Goal: Navigation & Orientation: Find specific page/section

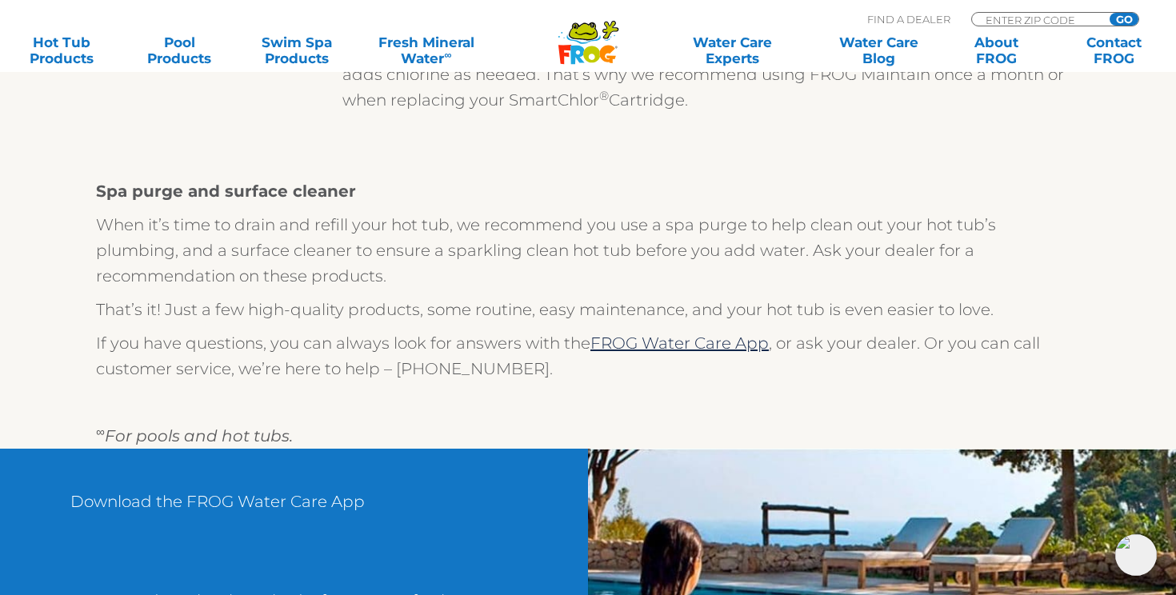
scroll to position [1569, 0]
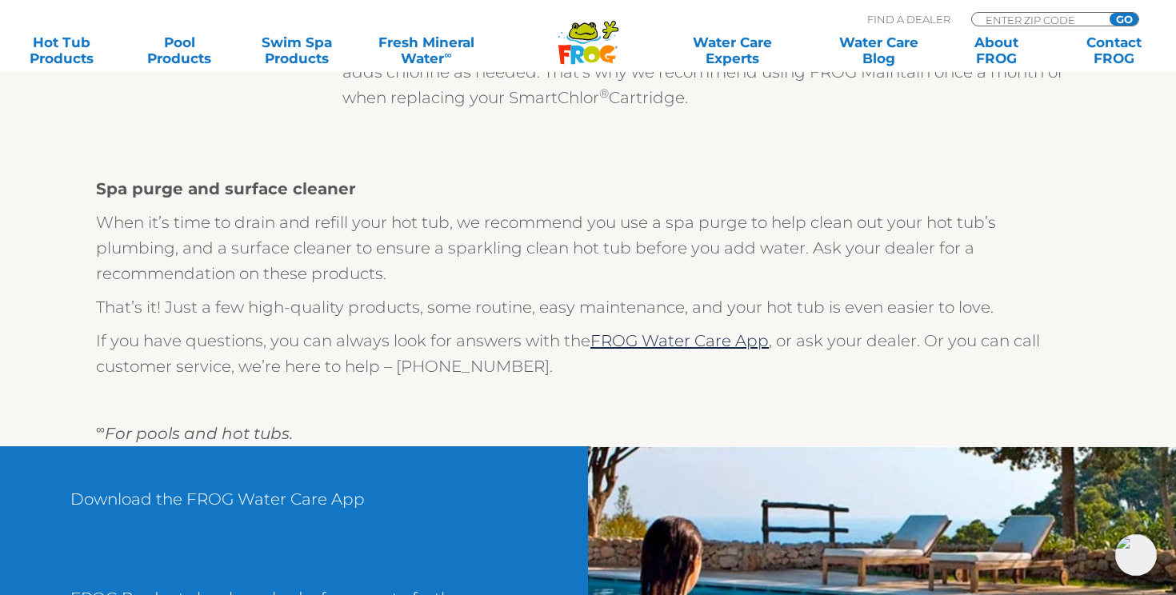
click at [662, 350] on p "If you have questions, you can always look for answers with the FROG Water Care…" at bounding box center [588, 353] width 984 height 51
click at [672, 337] on link "FROG Water Care App" at bounding box center [679, 340] width 178 height 19
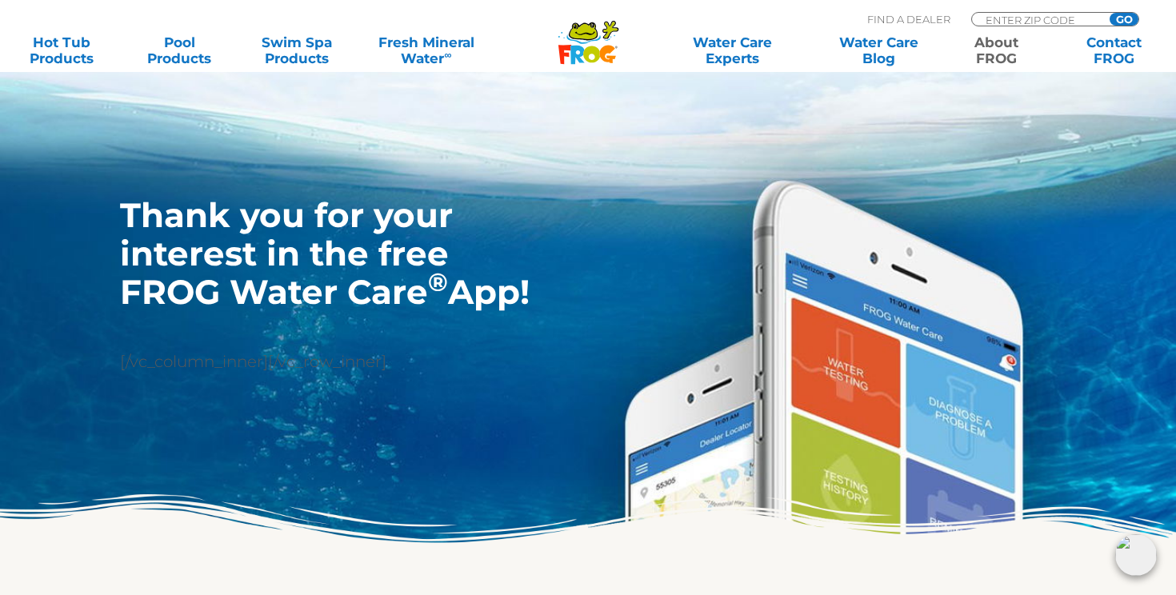
scroll to position [133, 0]
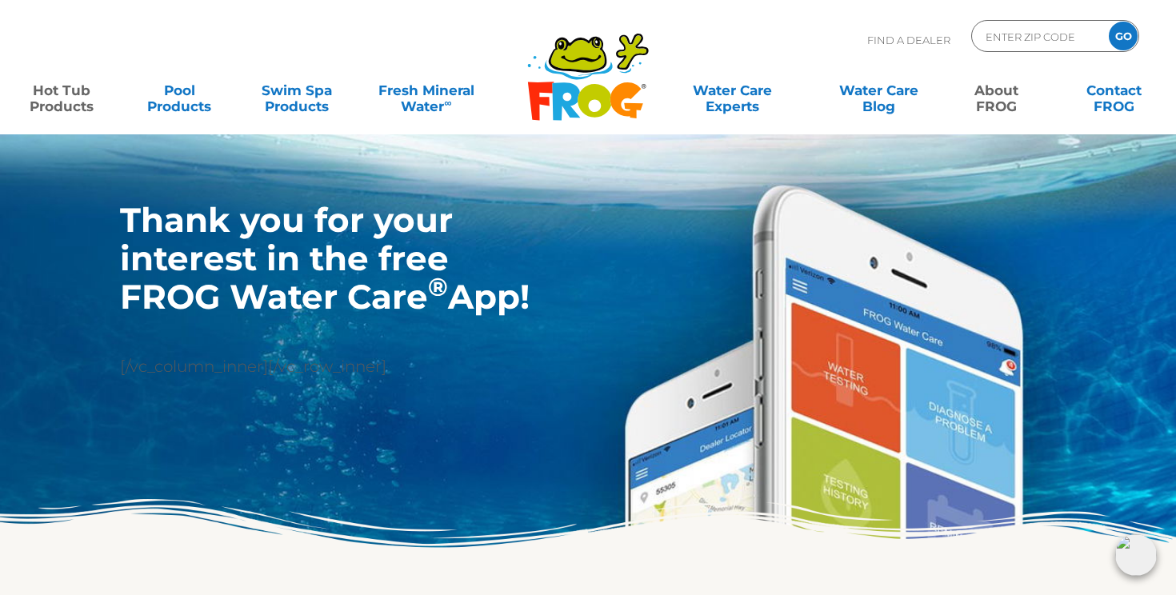
click at [85, 102] on link "Hot Tub Products" at bounding box center [61, 90] width 91 height 32
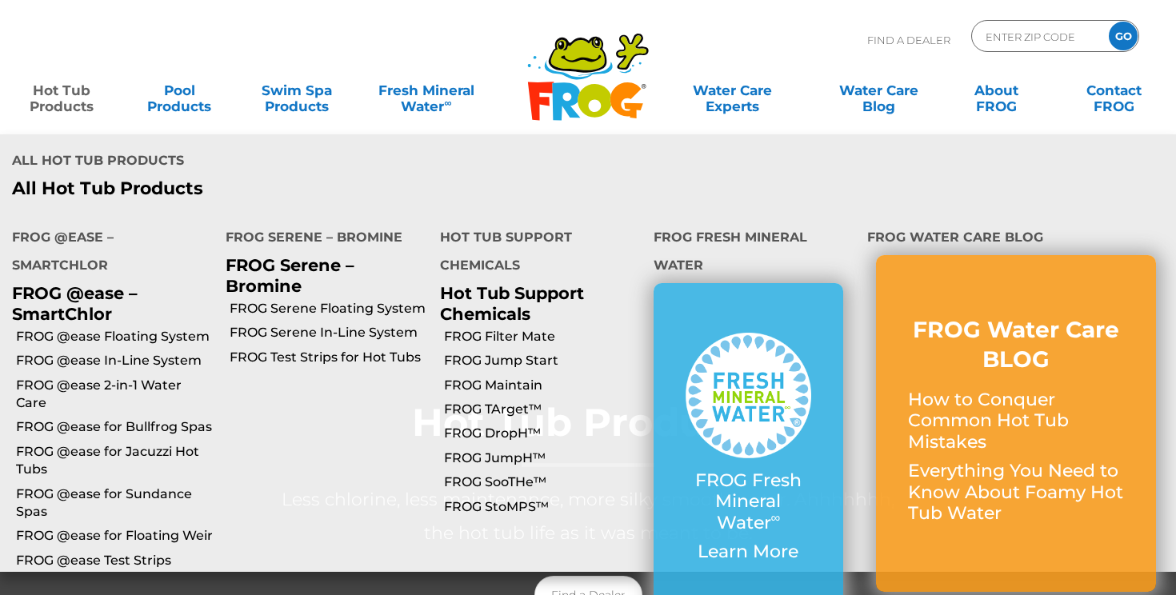
click at [60, 97] on link "Hot Tub Products" at bounding box center [61, 90] width 91 height 32
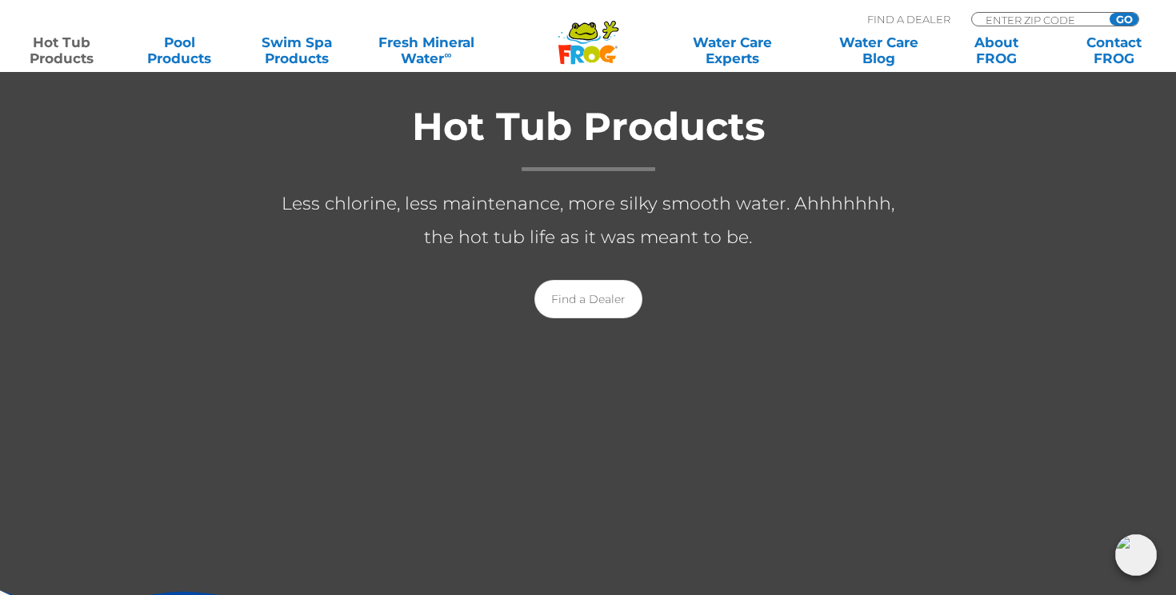
scroll to position [278, 0]
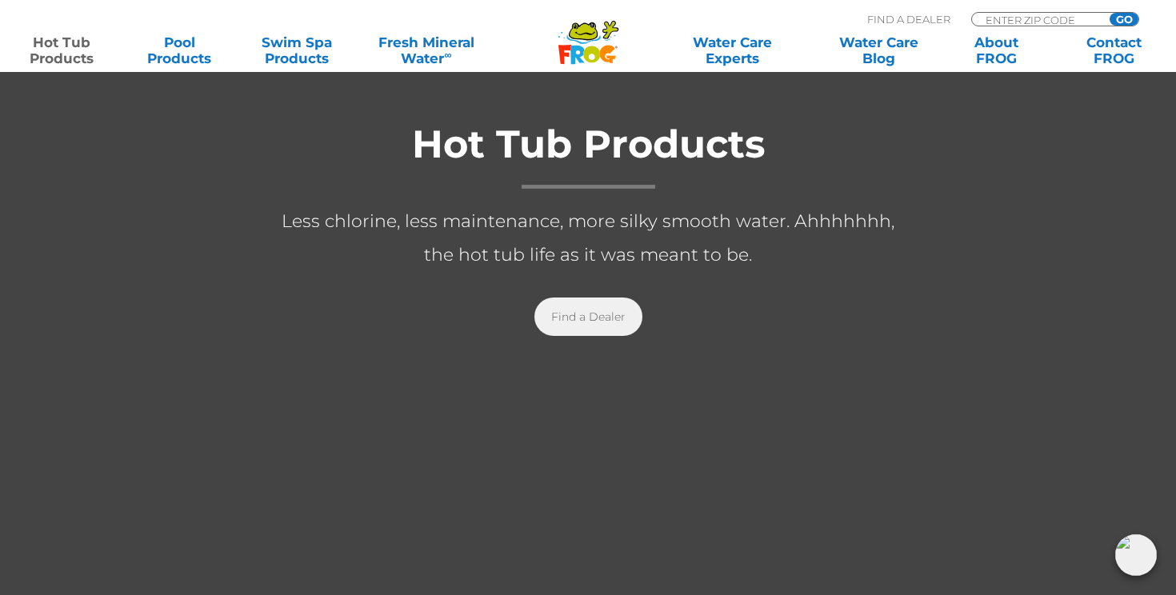
click at [593, 318] on link "Find a Dealer" at bounding box center [588, 317] width 108 height 38
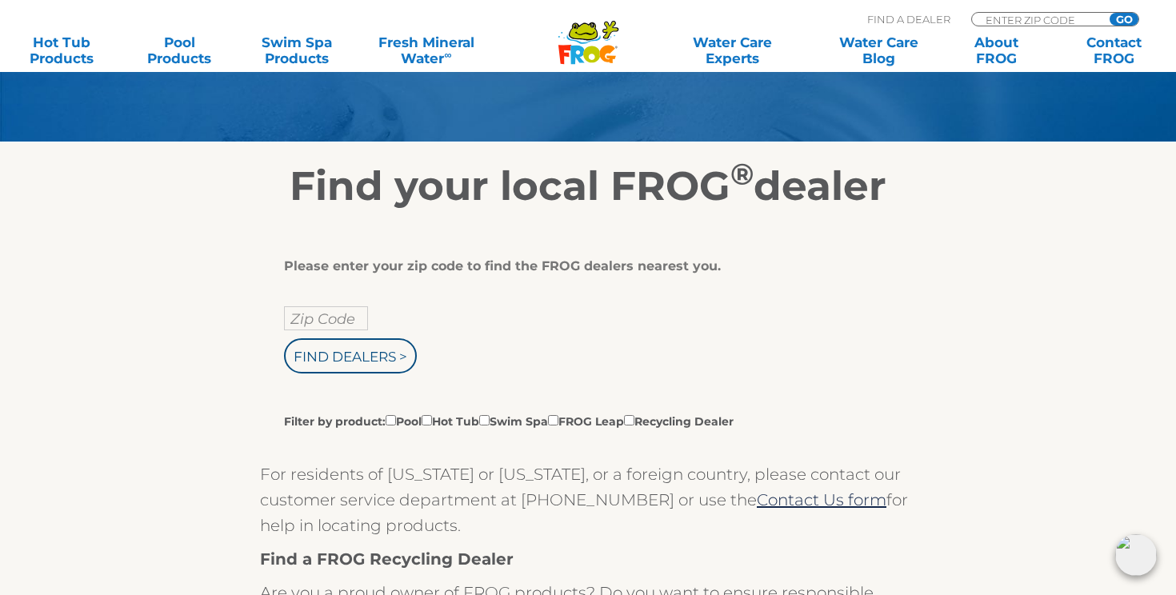
scroll to position [285, 0]
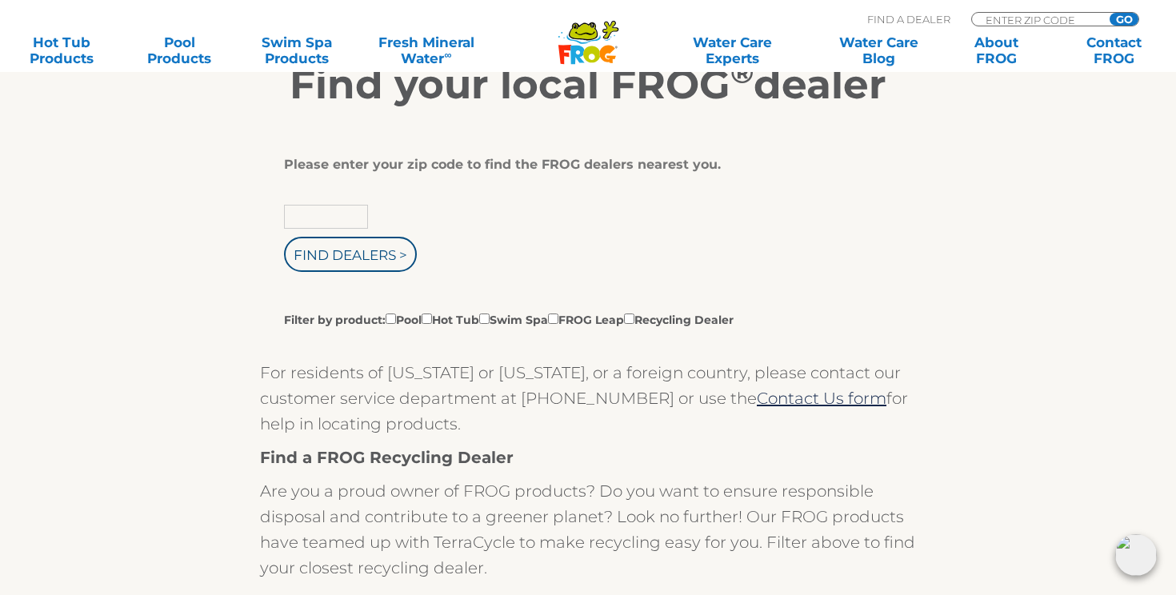
click at [322, 218] on input "text" at bounding box center [326, 217] width 84 height 24
type input "17078"
click at [284, 237] on input "Find Dealers >" at bounding box center [350, 254] width 133 height 35
click at [325, 249] on input "Find Dealers >" at bounding box center [350, 254] width 133 height 35
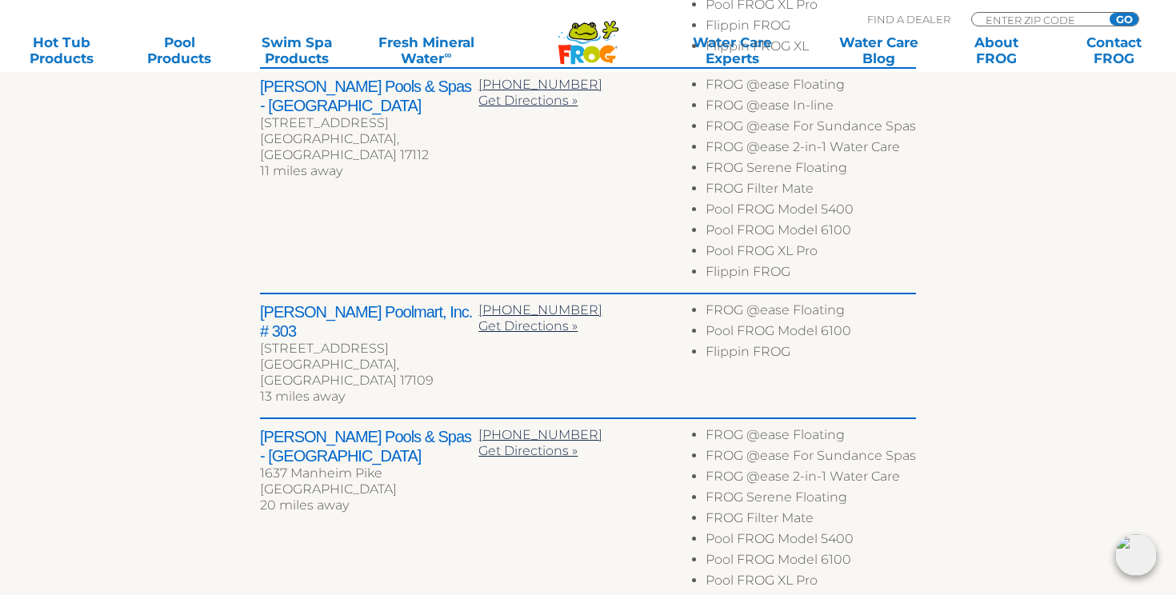
scroll to position [1094, 0]
click at [774, 469] on li "FROG @ease 2-in-1 Water Care" at bounding box center [810, 479] width 210 height 21
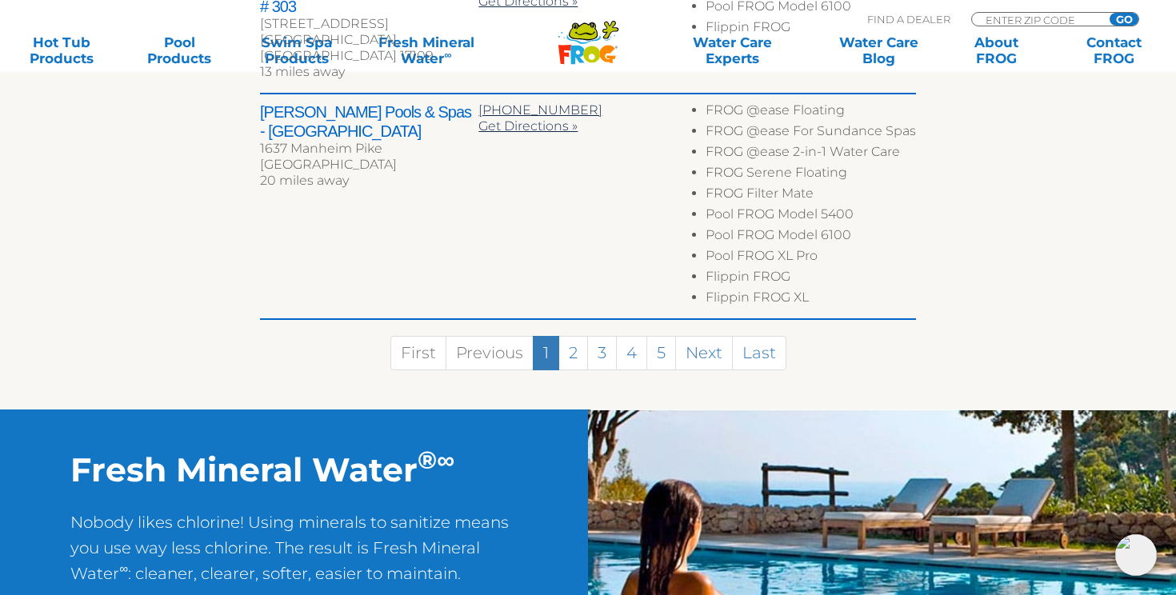
scroll to position [1416, 0]
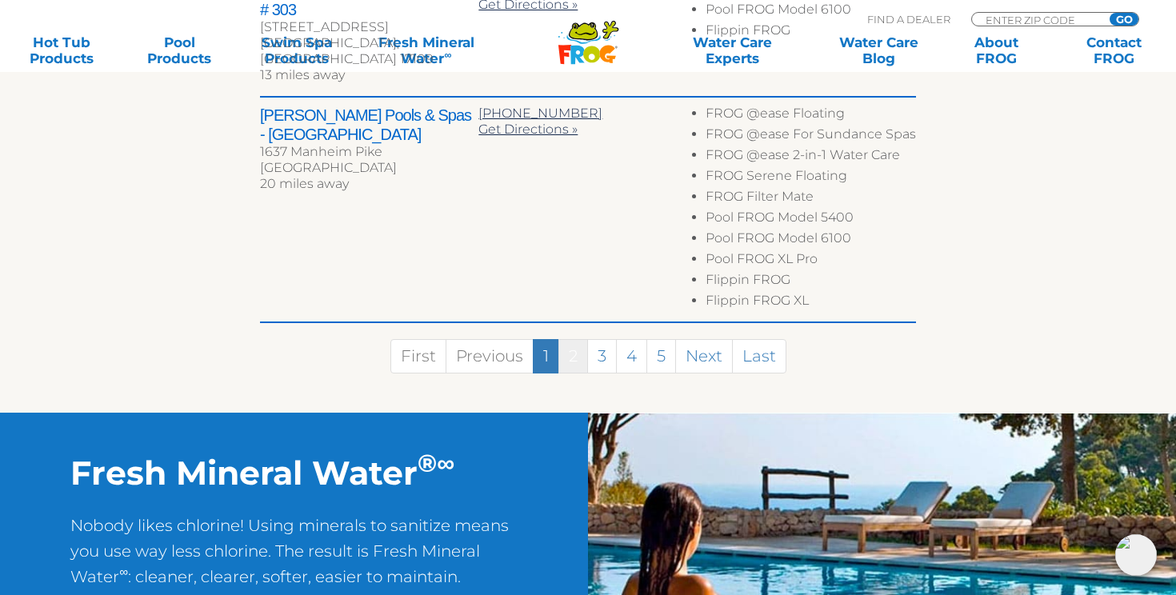
click at [572, 339] on link "2" at bounding box center [573, 356] width 30 height 34
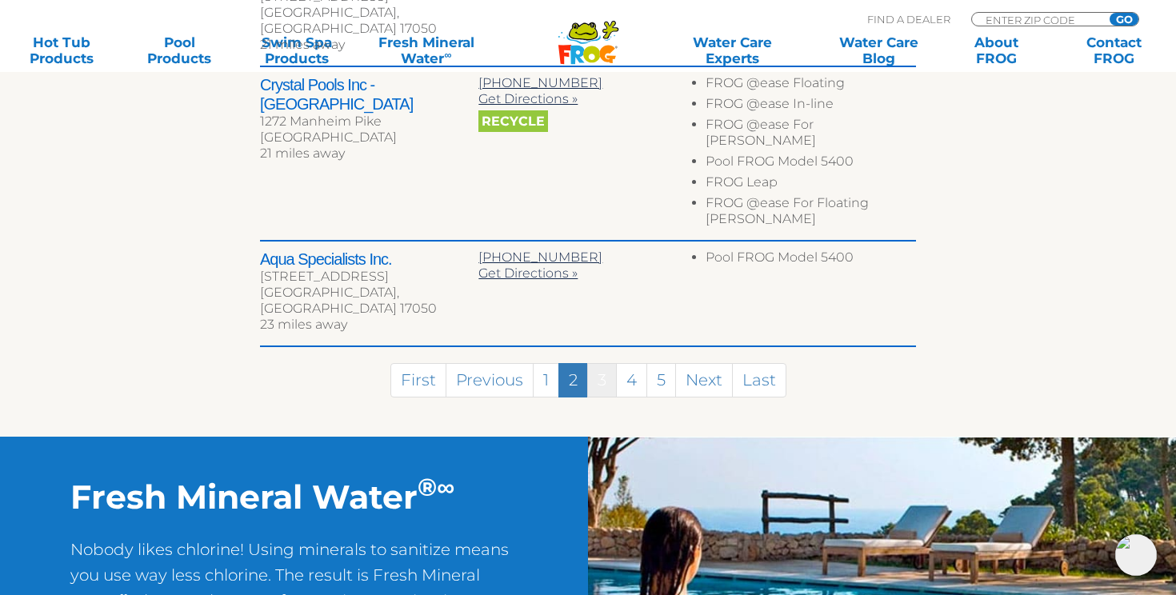
click at [596, 363] on link "3" at bounding box center [602, 380] width 30 height 34
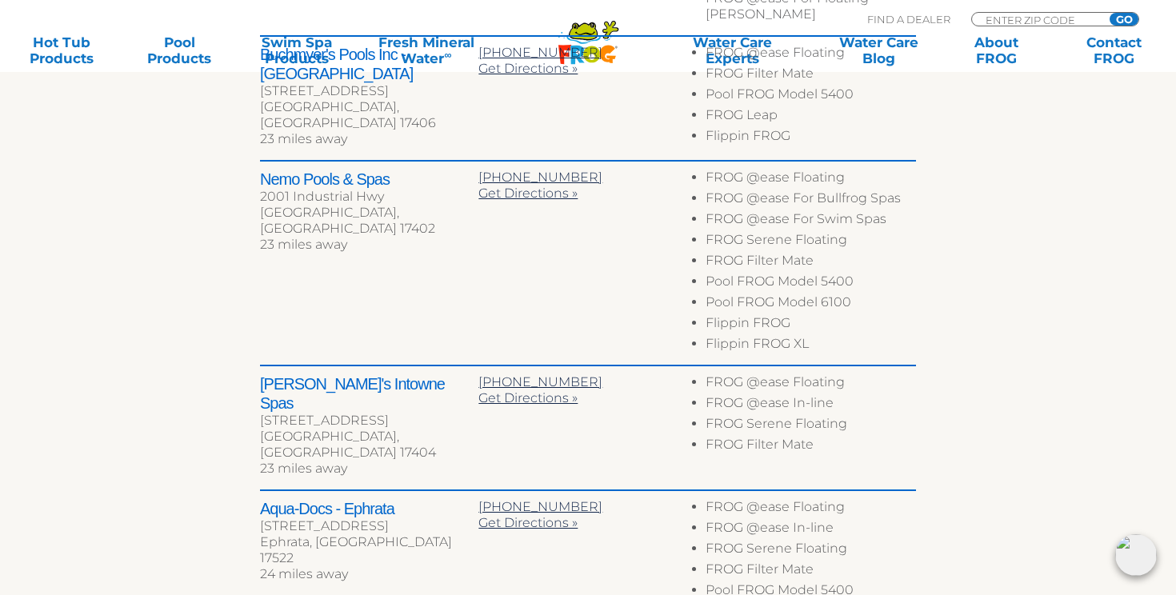
scroll to position [346, 0]
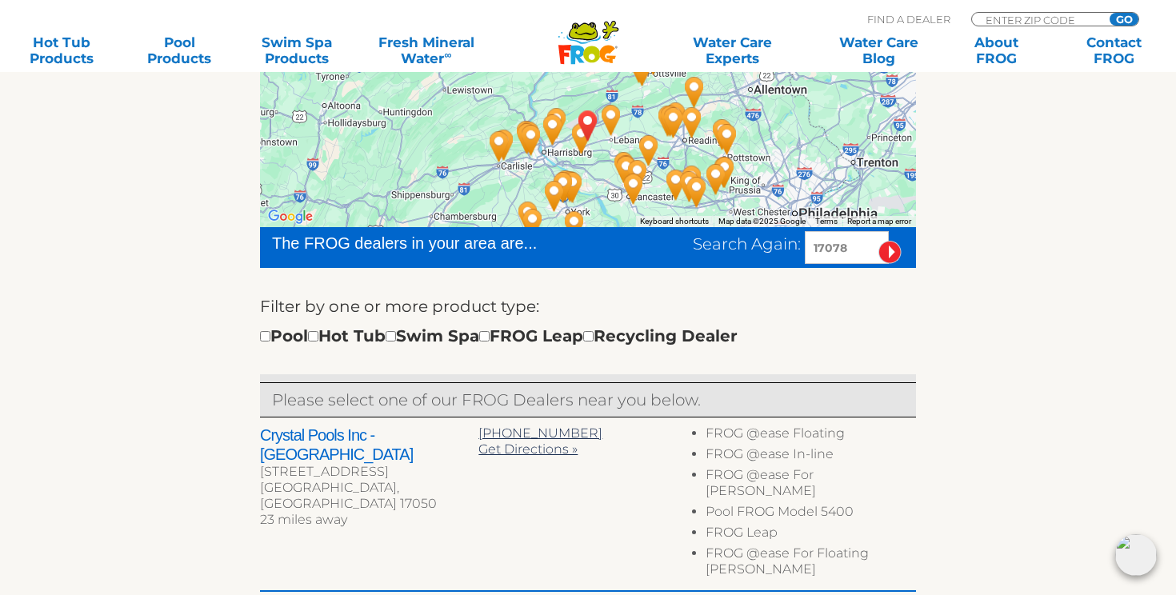
click at [660, 142] on img "Aqua-Docs - Ephrata - 24 miles away." at bounding box center [648, 150] width 37 height 43
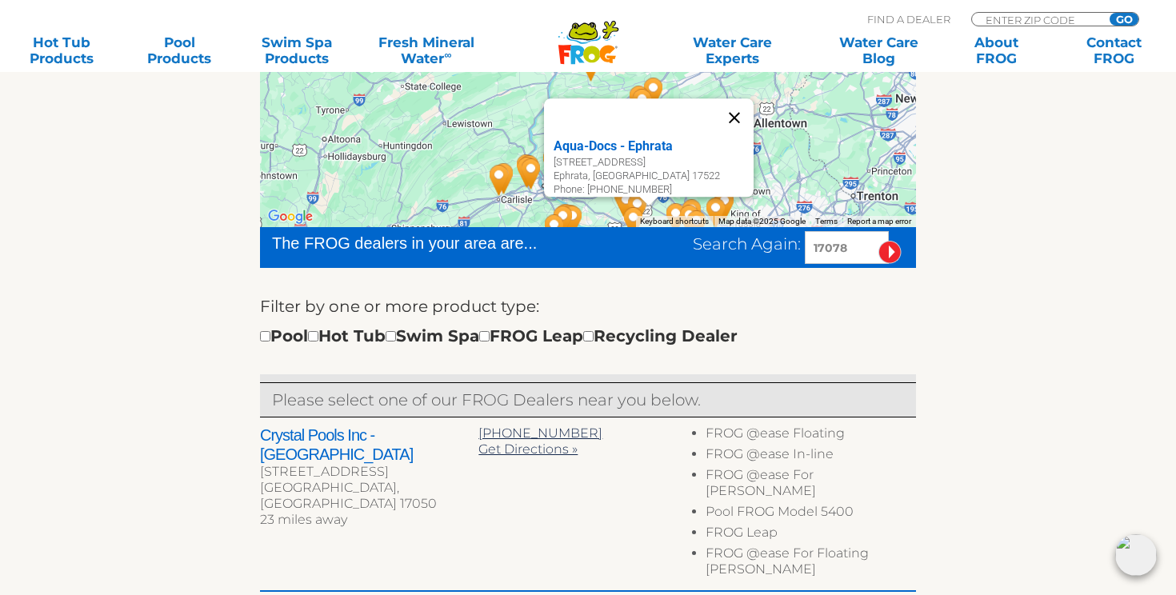
click at [738, 110] on button "Close" at bounding box center [734, 117] width 38 height 38
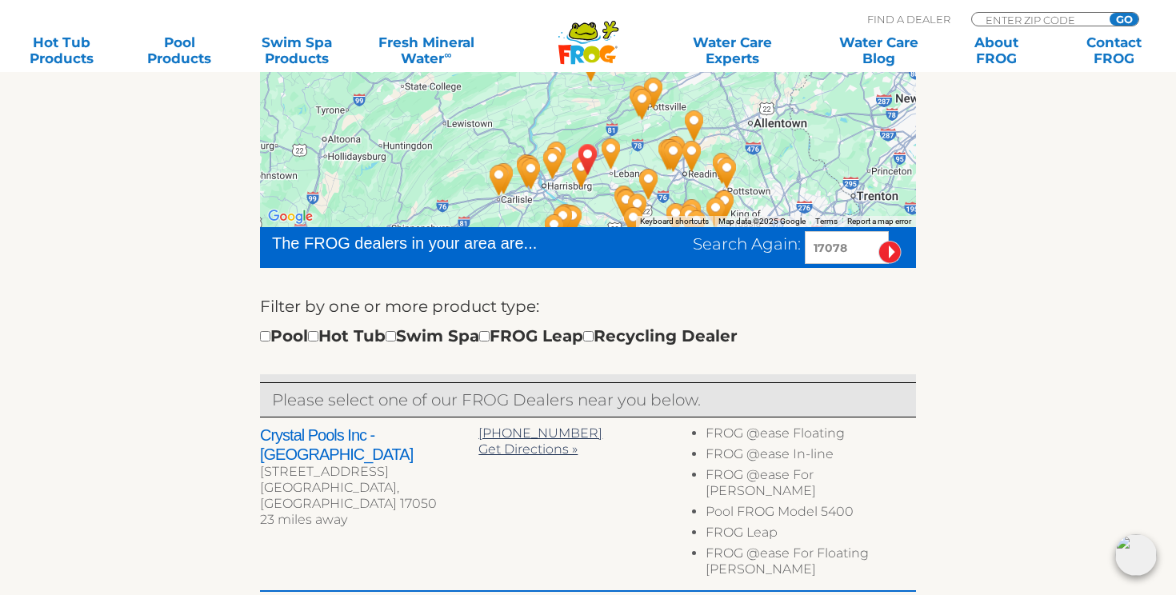
click at [603, 142] on img "COFFEETOWN, PA 17078" at bounding box center [587, 159] width 37 height 43
click at [608, 144] on img "Goodall Pools & Spas - Lebanon - 9 miles away." at bounding box center [611, 153] width 37 height 43
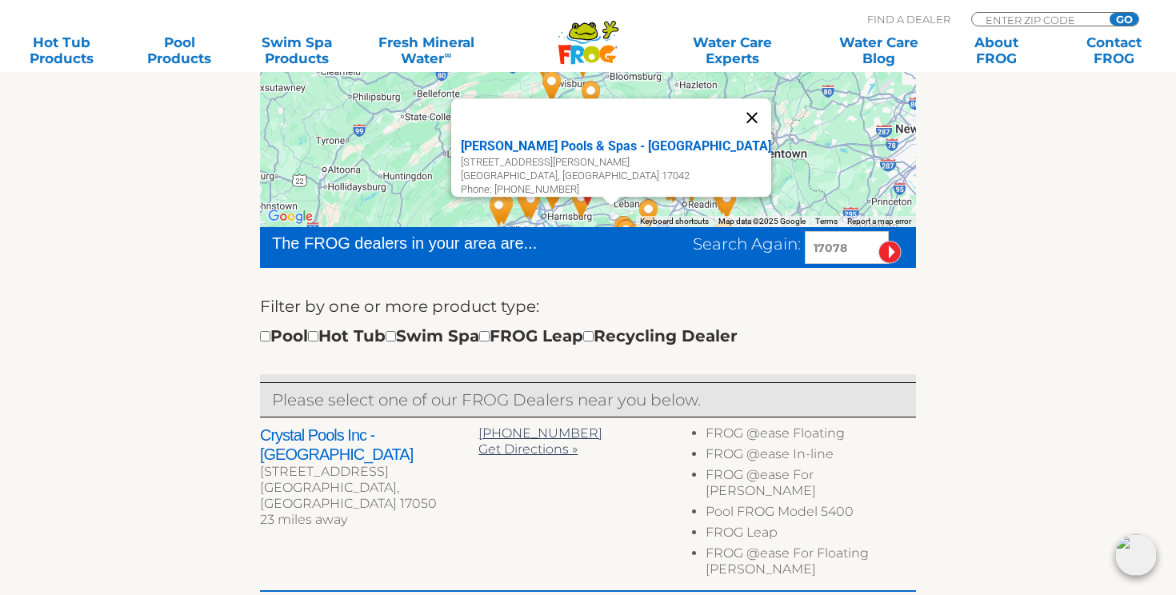
click at [733, 102] on button "Close" at bounding box center [752, 117] width 38 height 38
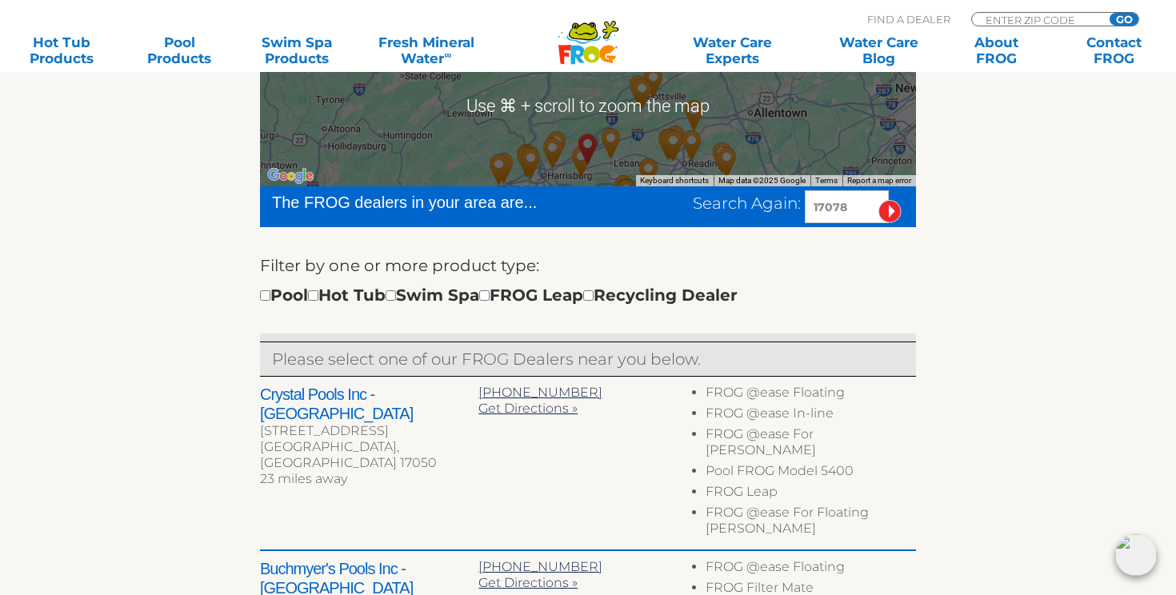
scroll to position [390, 0]
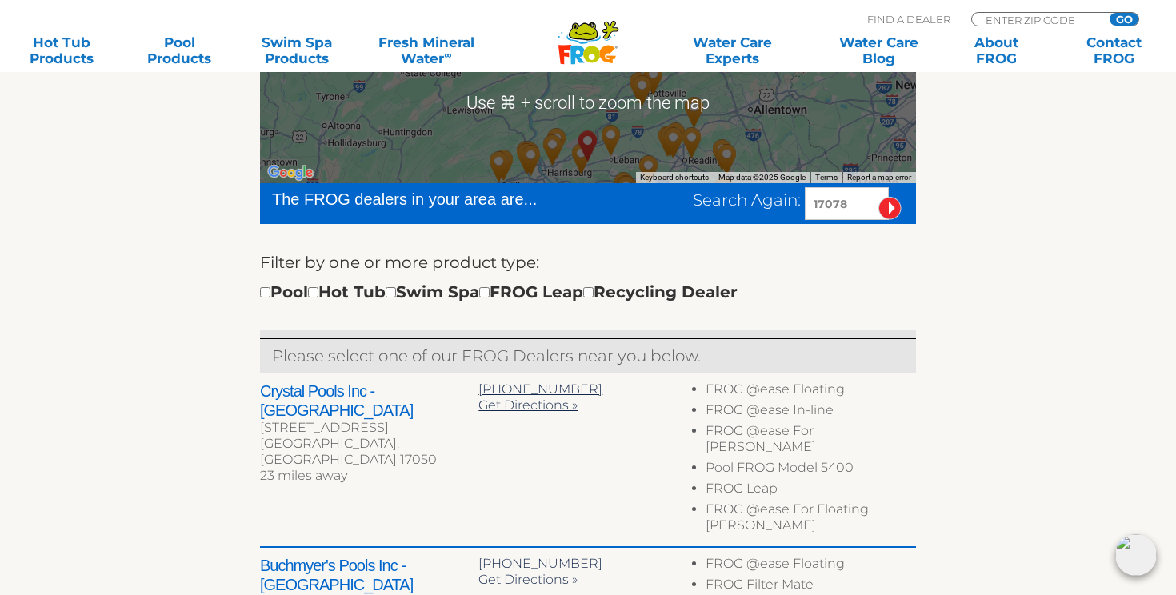
click at [590, 142] on img "COFFEETOWN, PA 17078" at bounding box center [587, 145] width 37 height 43
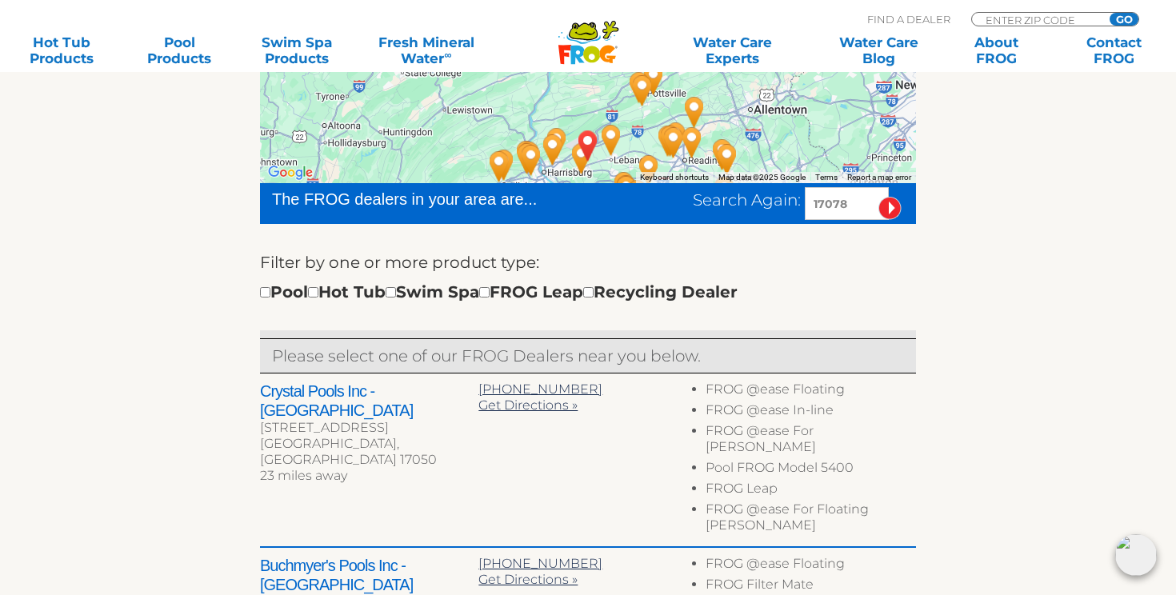
click at [590, 140] on img "COFFEETOWN, PA 17078" at bounding box center [587, 145] width 37 height 43
click at [570, 163] on img "COFFEETOWN, PA 17078" at bounding box center [587, 145] width 37 height 43
click at [589, 138] on img "COFFEETOWN, PA 17078" at bounding box center [587, 145] width 37 height 43
click at [613, 133] on img "Goodall Pools & Spas - Lebanon - 9 miles away." at bounding box center [611, 139] width 37 height 43
